Goal: Task Accomplishment & Management: Manage account settings

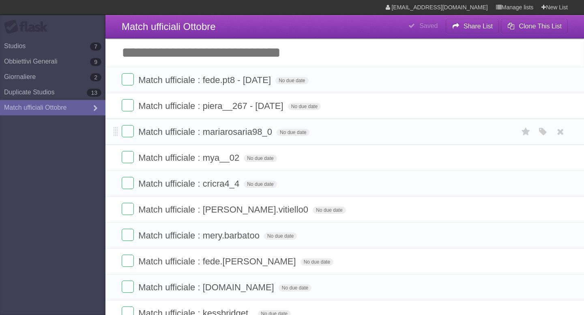
click at [239, 135] on span "Match ufficiale : mariarosaria98_0" at bounding box center [206, 132] width 136 height 10
click at [193, 151] on li "Match ufficiale : mya__02 No due date White Red Blue Green Purple Orange" at bounding box center [344, 158] width 479 height 26
click at [194, 158] on span "Match ufficiale : mya__02" at bounding box center [189, 158] width 103 height 10
click at [197, 182] on span "Match ufficiale : cricra4_4" at bounding box center [189, 184] width 103 height 10
click at [199, 208] on span "Match ufficiale : [PERSON_NAME].vitiello0" at bounding box center [224, 210] width 172 height 10
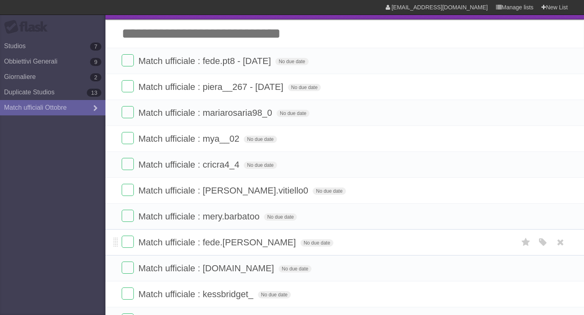
scroll to position [49, 0]
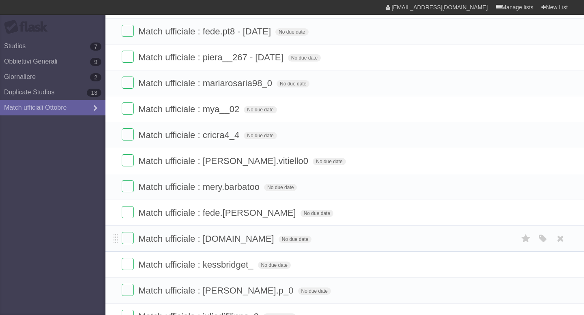
click at [200, 238] on span "Match ufficiale : [DOMAIN_NAME]" at bounding box center [207, 239] width 138 height 10
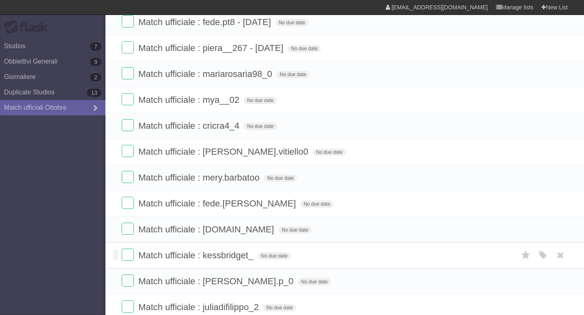
click at [178, 261] on span "Match ufficiale : kessbridget_" at bounding box center [196, 256] width 117 height 10
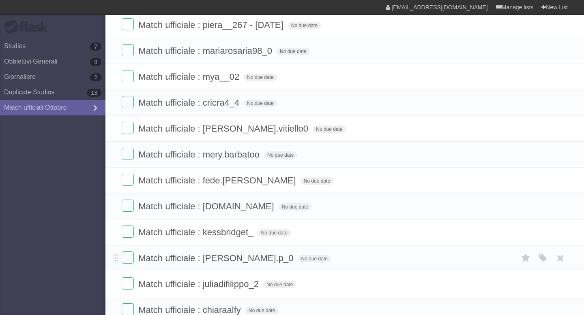
click at [182, 261] on span "Match ufficiale : [PERSON_NAME].p_0" at bounding box center [216, 258] width 157 height 10
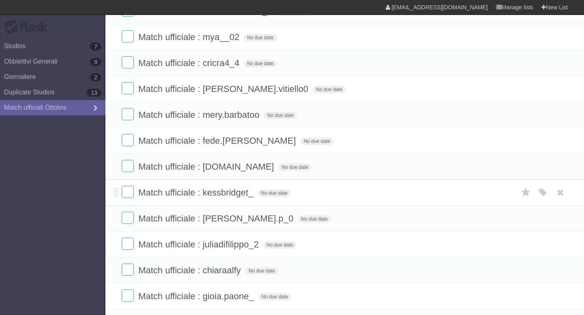
scroll to position [138, 0]
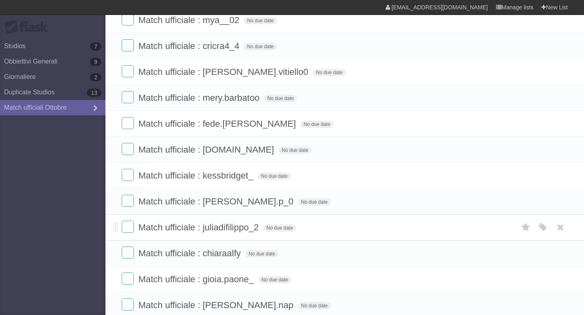
click at [187, 229] on span "Match ufficiale : juliadifilippo_2" at bounding box center [199, 228] width 122 height 10
click at [182, 251] on span "Match ufficiale : chiaraalfy" at bounding box center [190, 254] width 105 height 10
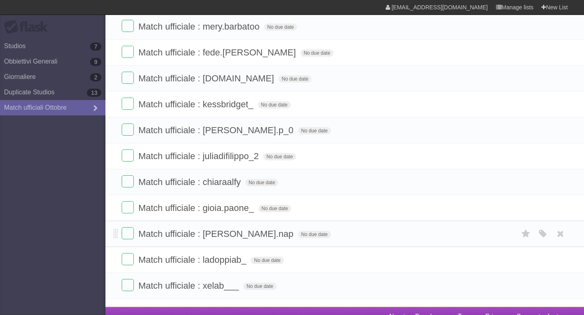
scroll to position [210, 0]
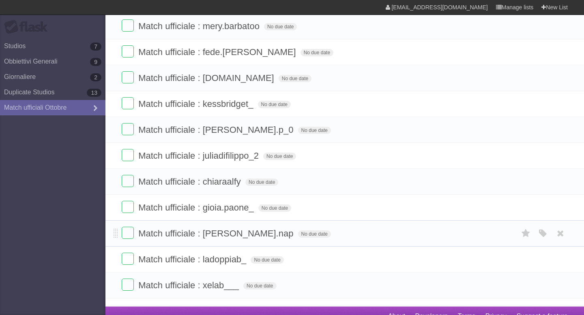
click at [182, 261] on span "Match ufficiale : ladoppiab_" at bounding box center [193, 260] width 110 height 10
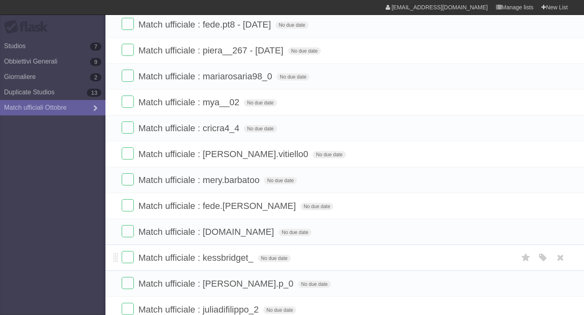
scroll to position [52, 0]
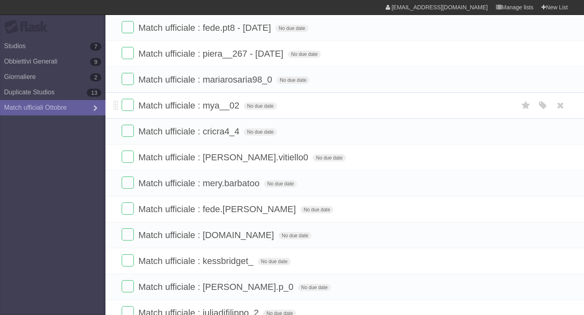
click at [226, 108] on span "Match ufficiale : mya__02" at bounding box center [189, 106] width 103 height 10
click at [251, 107] on input "**********" at bounding box center [194, 106] width 112 height 11
type input "**********"
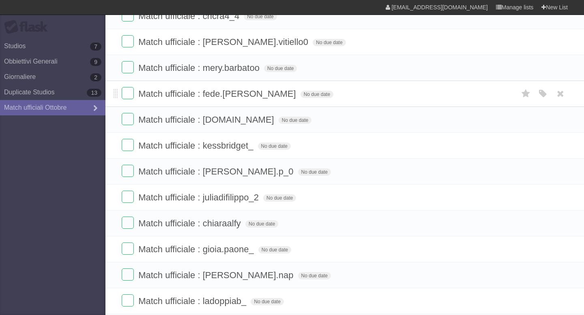
scroll to position [170, 0]
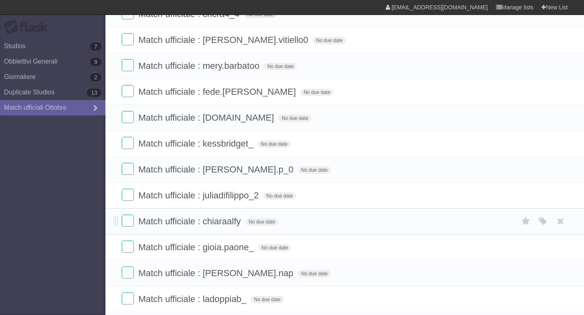
click at [222, 227] on span "Match ufficiale : chiaraalfy" at bounding box center [190, 222] width 105 height 10
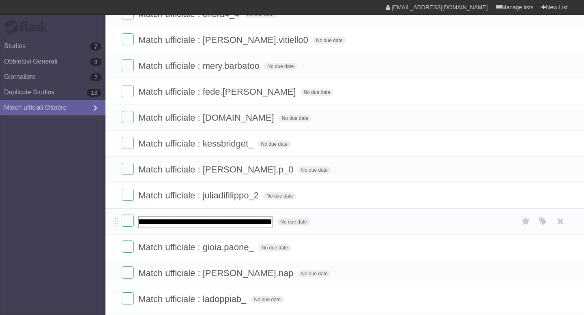
type input "**********"
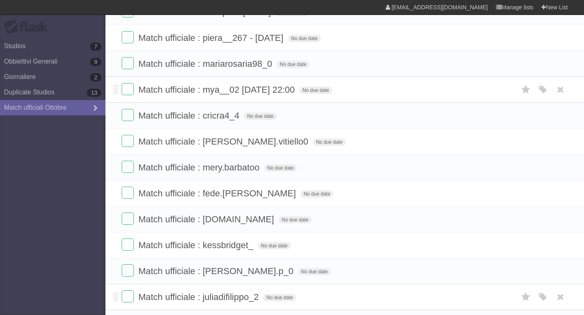
scroll to position [0, 0]
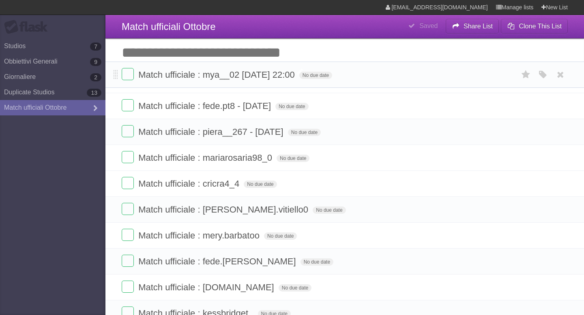
drag, startPoint x: 116, startPoint y: 162, endPoint x: 119, endPoint y: 77, distance: 84.8
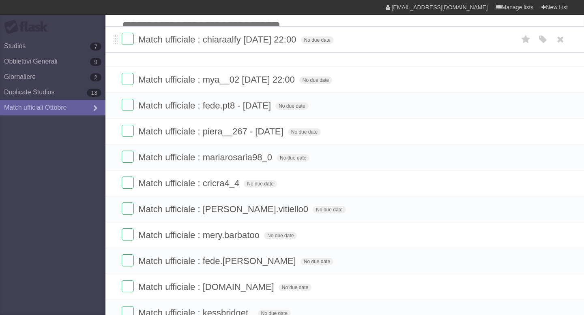
scroll to position [10, 0]
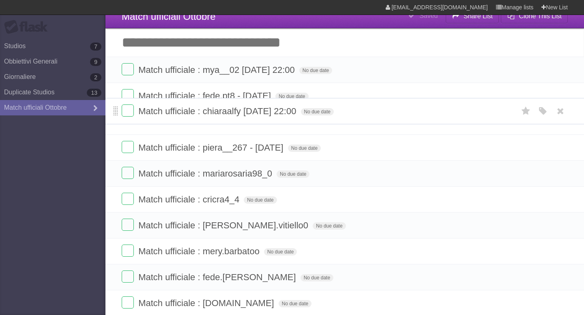
drag, startPoint x: 116, startPoint y: 238, endPoint x: 113, endPoint y: 116, distance: 122.9
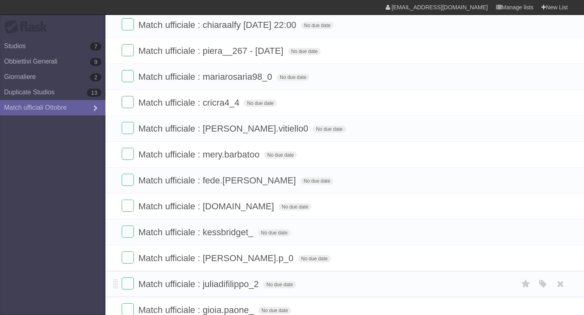
scroll to position [145, 0]
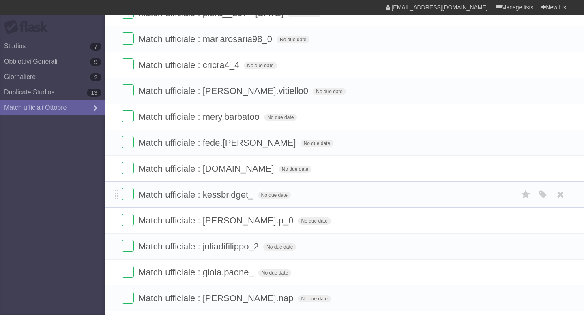
click at [228, 199] on span "Match ufficiale : kessbridget_" at bounding box center [196, 195] width 117 height 10
click at [271, 197] on input "**********" at bounding box center [205, 195] width 135 height 11
type input "**********"
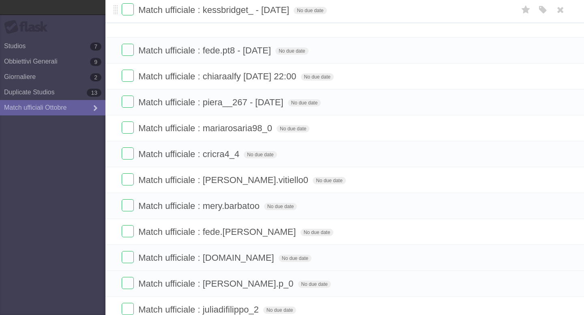
scroll to position [33, 0]
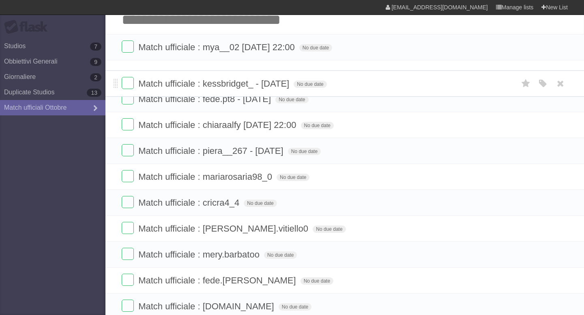
drag, startPoint x: 117, startPoint y: 196, endPoint x: 107, endPoint y: 83, distance: 113.6
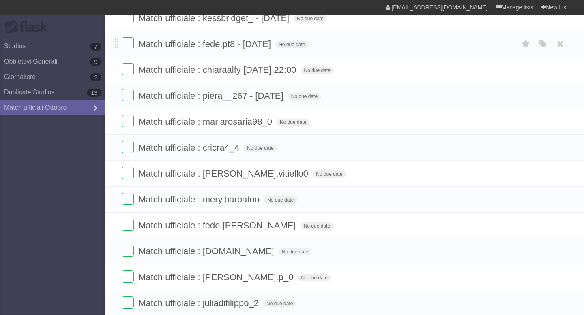
scroll to position [88, 0]
